Goal: Information Seeking & Learning: Learn about a topic

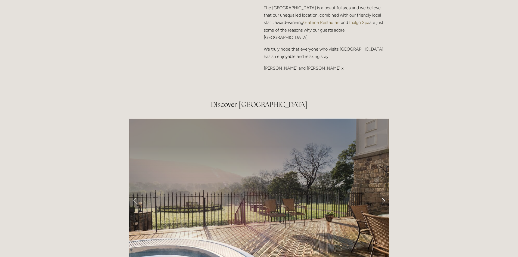
scroll to position [870, 0]
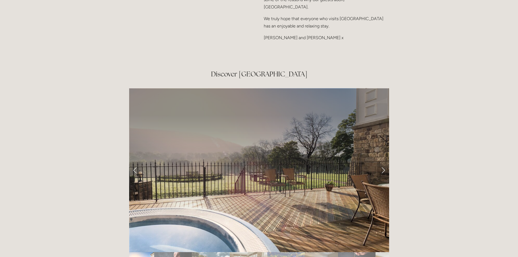
click at [383, 162] on link "Next Slide" at bounding box center [383, 170] width 12 height 16
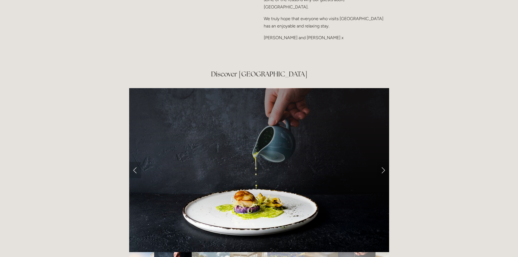
click at [131, 162] on link "Previous Slide" at bounding box center [135, 170] width 12 height 16
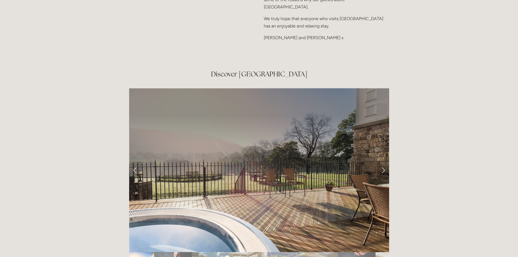
click at [383, 162] on link "Next Slide" at bounding box center [383, 170] width 12 height 16
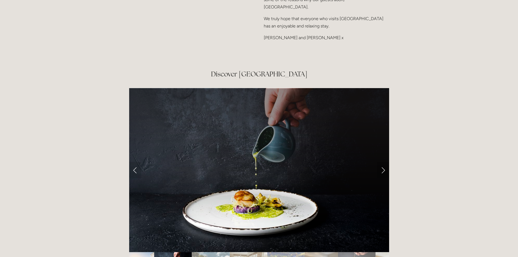
click at [382, 162] on link "Next Slide" at bounding box center [383, 170] width 12 height 16
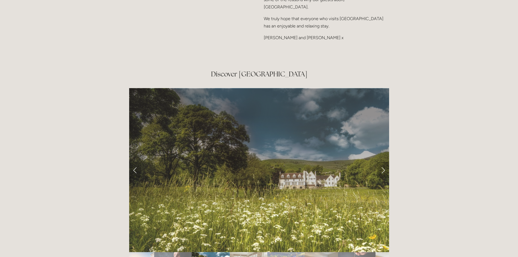
click at [382, 162] on link "Next Slide" at bounding box center [383, 170] width 12 height 16
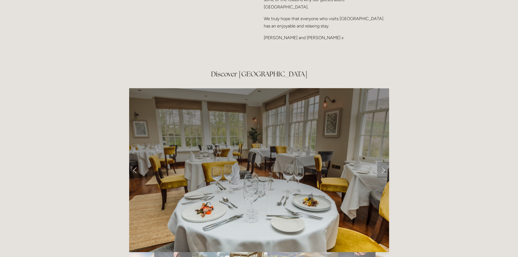
click at [382, 162] on link "Next Slide" at bounding box center [383, 170] width 12 height 16
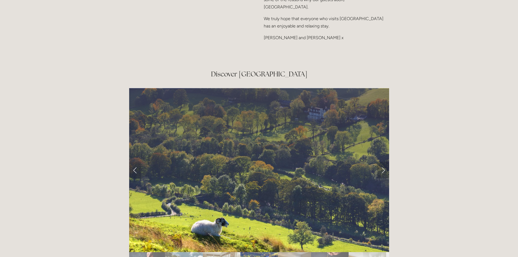
click at [382, 162] on link "Next Slide" at bounding box center [383, 170] width 12 height 16
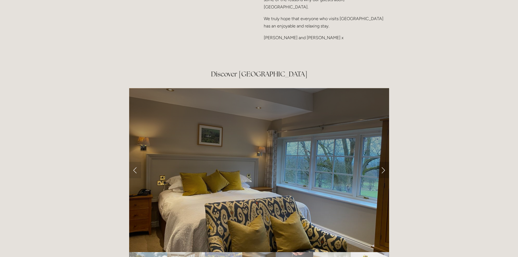
click at [382, 162] on link "Next Slide" at bounding box center [383, 170] width 12 height 16
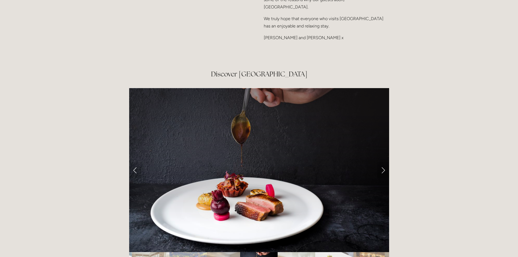
click at [382, 162] on link "Next Slide" at bounding box center [383, 170] width 12 height 16
click at [384, 162] on link "Next Slide" at bounding box center [383, 170] width 12 height 16
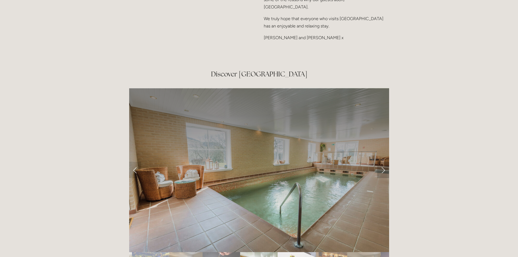
click at [384, 162] on link "Next Slide" at bounding box center [383, 170] width 12 height 16
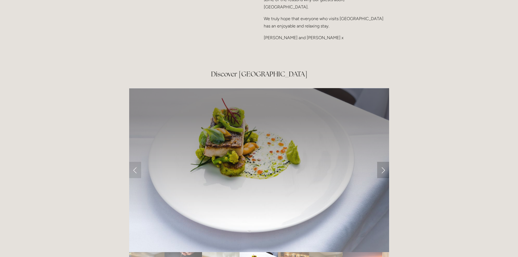
click at [384, 162] on link "Next Slide" at bounding box center [383, 170] width 12 height 16
click at [383, 162] on link "Next Slide" at bounding box center [383, 170] width 12 height 16
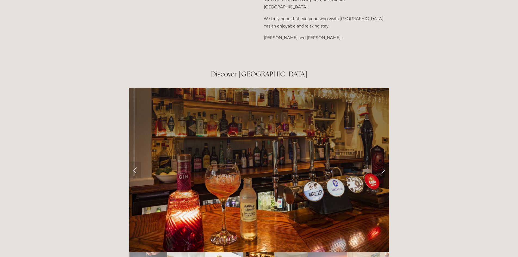
click at [383, 162] on link "Next Slide" at bounding box center [383, 170] width 12 height 16
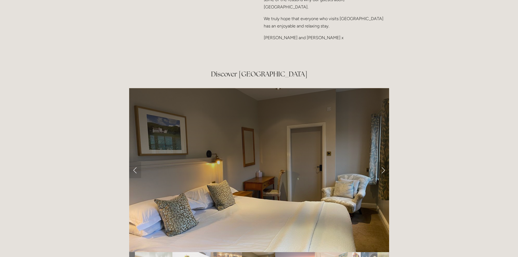
click at [383, 162] on link "Next Slide" at bounding box center [383, 170] width 12 height 16
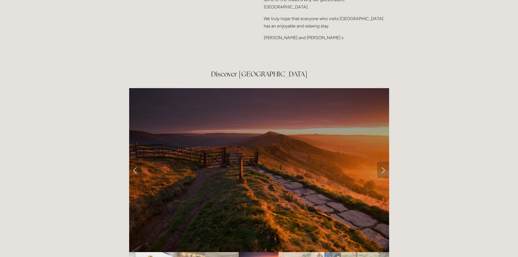
click at [383, 162] on link "Next Slide" at bounding box center [383, 170] width 12 height 16
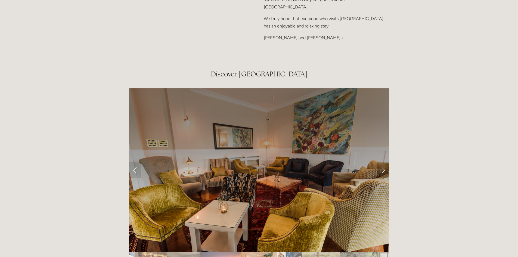
click at [383, 162] on link "Next Slide" at bounding box center [383, 170] width 12 height 16
click at [384, 162] on link "Next Slide" at bounding box center [383, 170] width 12 height 16
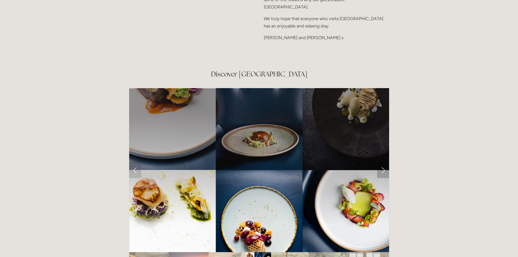
click at [384, 162] on link "Next Slide" at bounding box center [383, 170] width 12 height 16
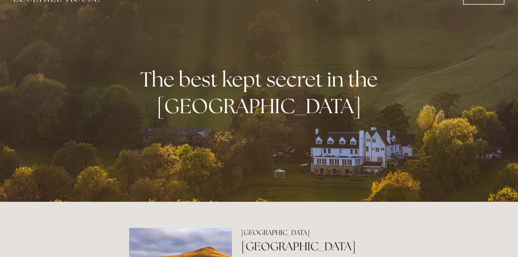
scroll to position [0, 0]
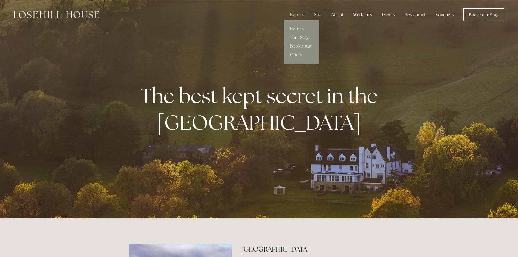
click at [302, 28] on link "Rooms" at bounding box center [301, 28] width 35 height 9
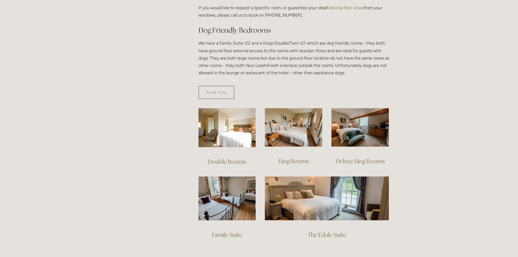
scroll to position [272, 0]
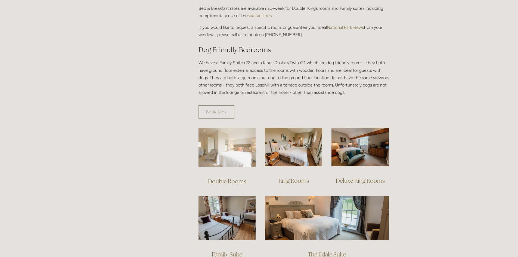
click at [219, 135] on img at bounding box center [226, 147] width 57 height 39
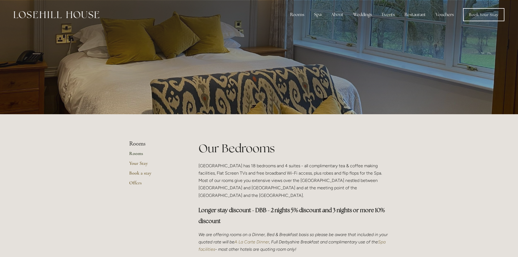
scroll to position [272, 0]
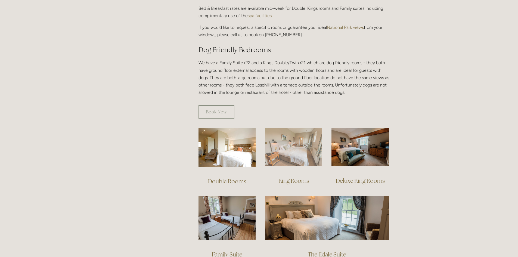
click at [300, 128] on img at bounding box center [293, 147] width 57 height 38
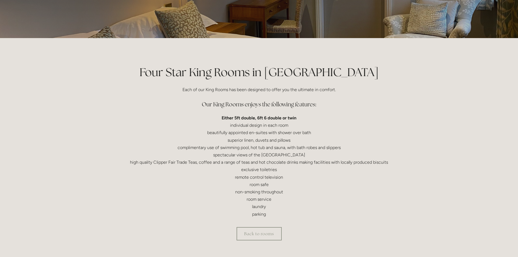
scroll to position [109, 0]
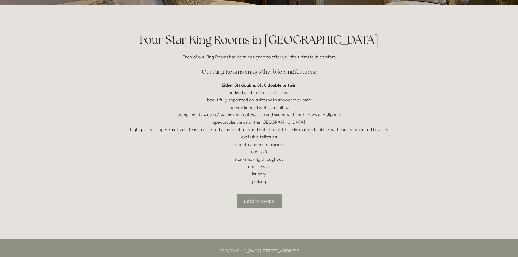
click at [275, 205] on link "Back to rooms" at bounding box center [259, 200] width 45 height 13
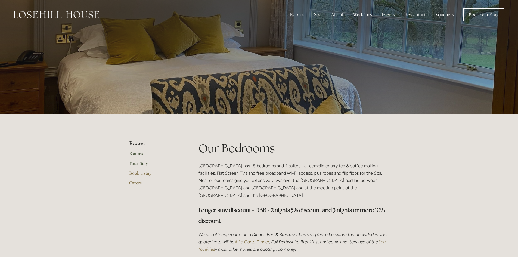
click at [140, 163] on link "Your Stay" at bounding box center [155, 165] width 52 height 10
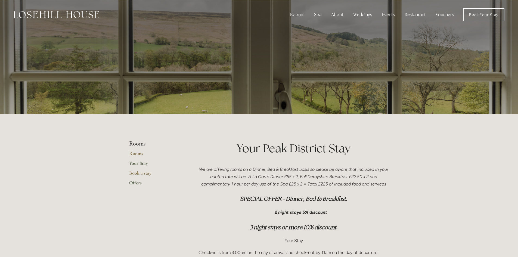
click at [140, 182] on link "Offers" at bounding box center [155, 185] width 52 height 10
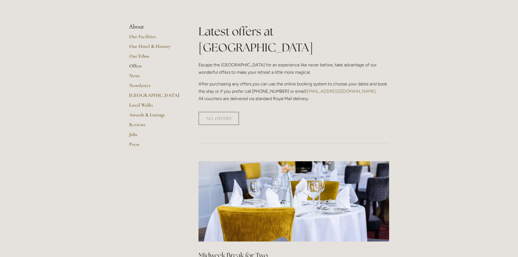
scroll to position [109, 0]
